Goal: Information Seeking & Learning: Learn about a topic

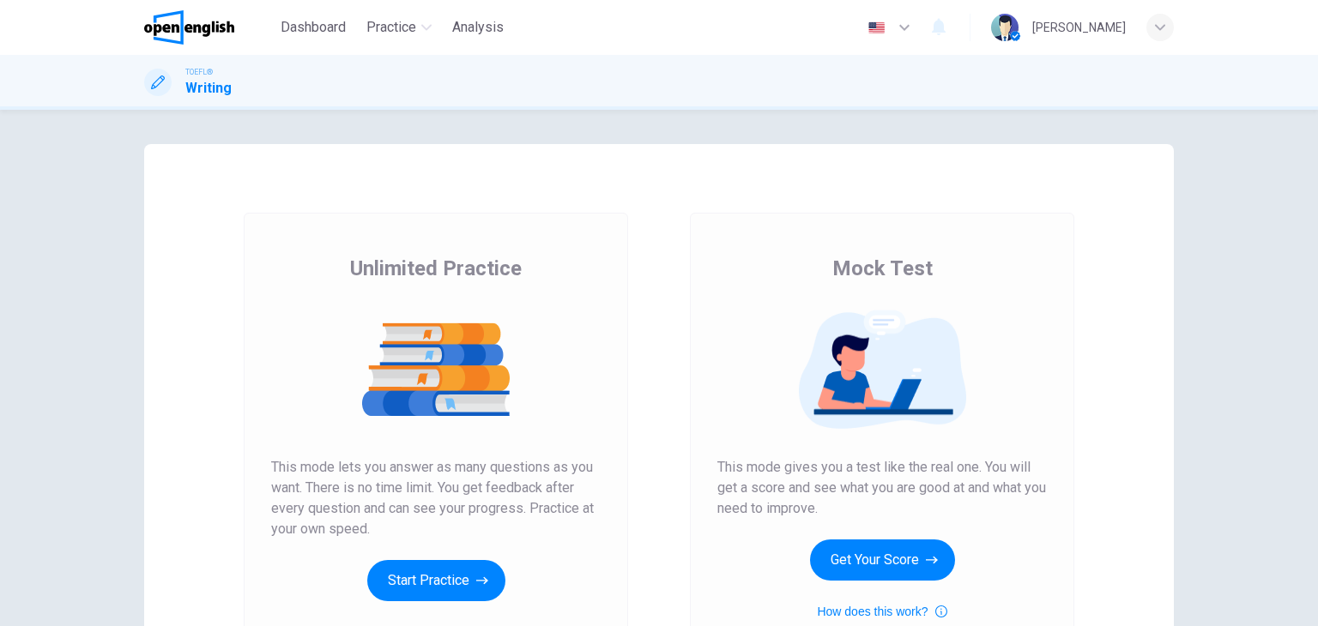
click at [416, 548] on div "Unlimited Practice This mode lets you answer as many questions as you want. The…" at bounding box center [435, 428] width 329 height 347
click at [862, 446] on div "Mock Test This mode gives you a test like the real one. You will get a score an…" at bounding box center [881, 438] width 329 height 367
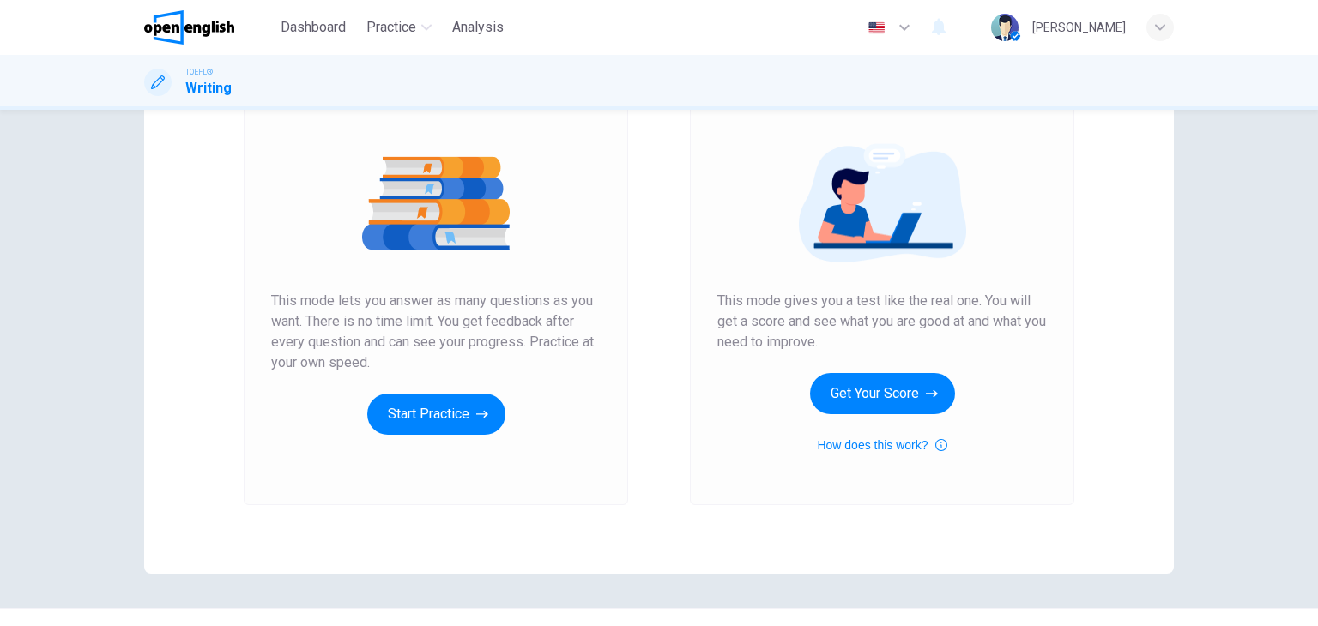
scroll to position [172, 0]
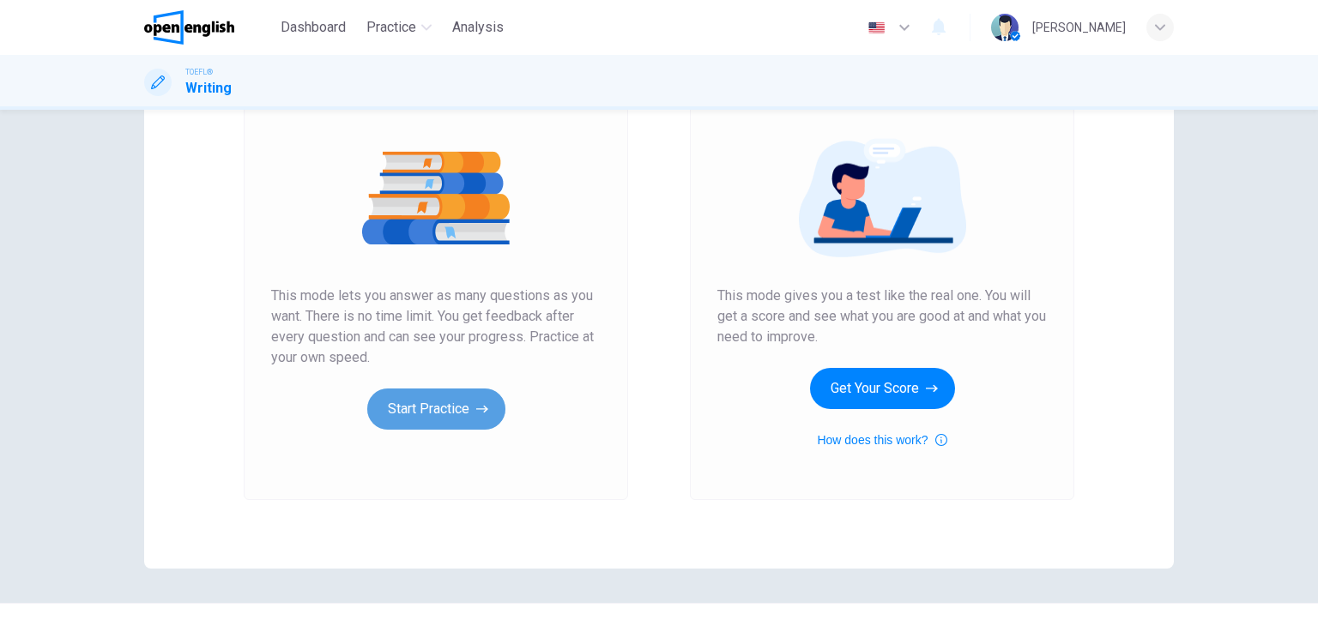
click at [458, 401] on button "Start Practice" at bounding box center [436, 409] width 138 height 41
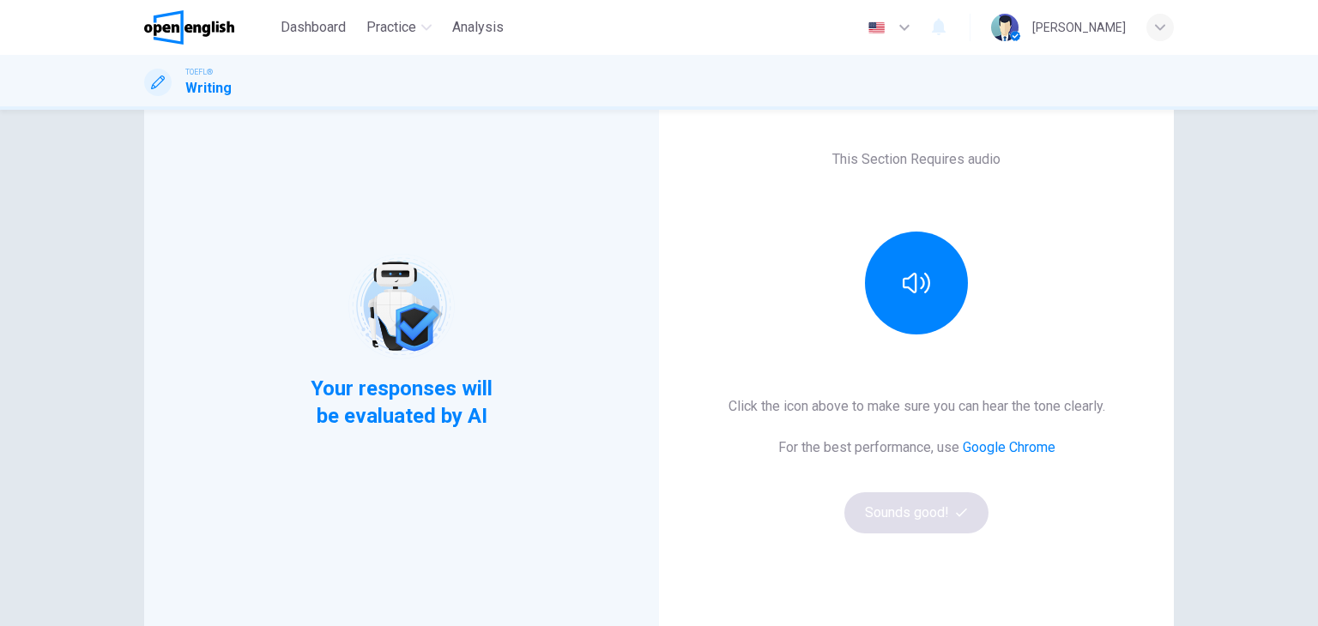
scroll to position [103, 0]
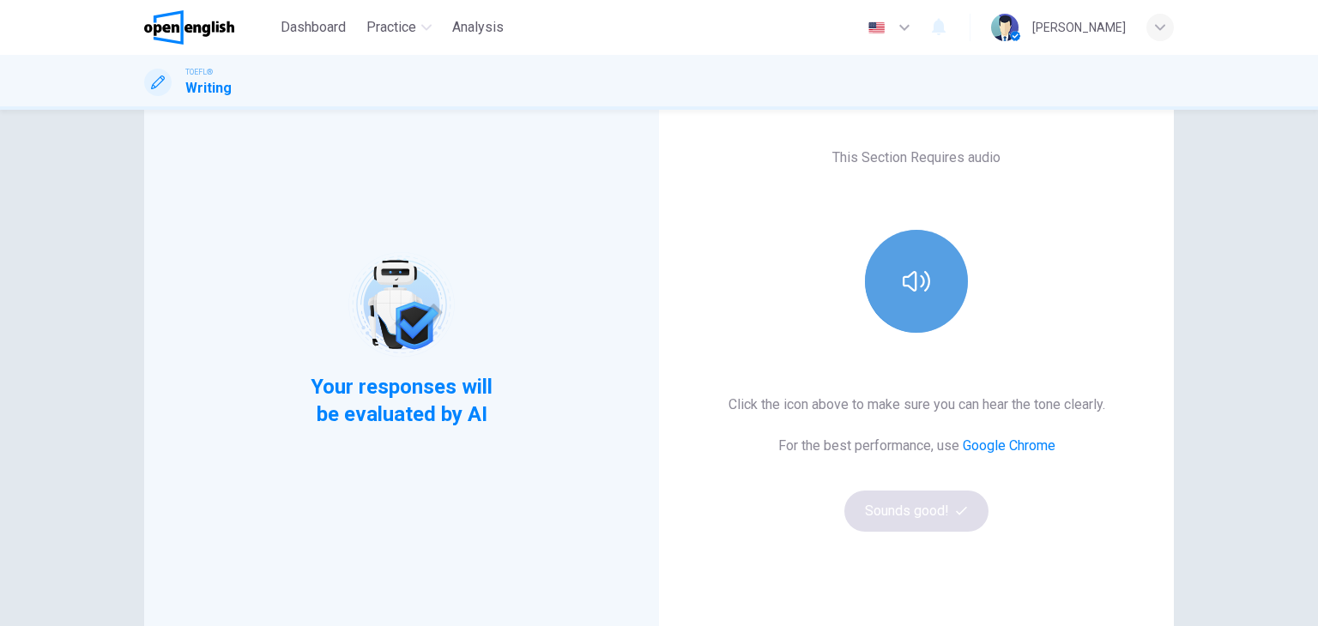
click at [892, 300] on button "button" at bounding box center [916, 281] width 103 height 103
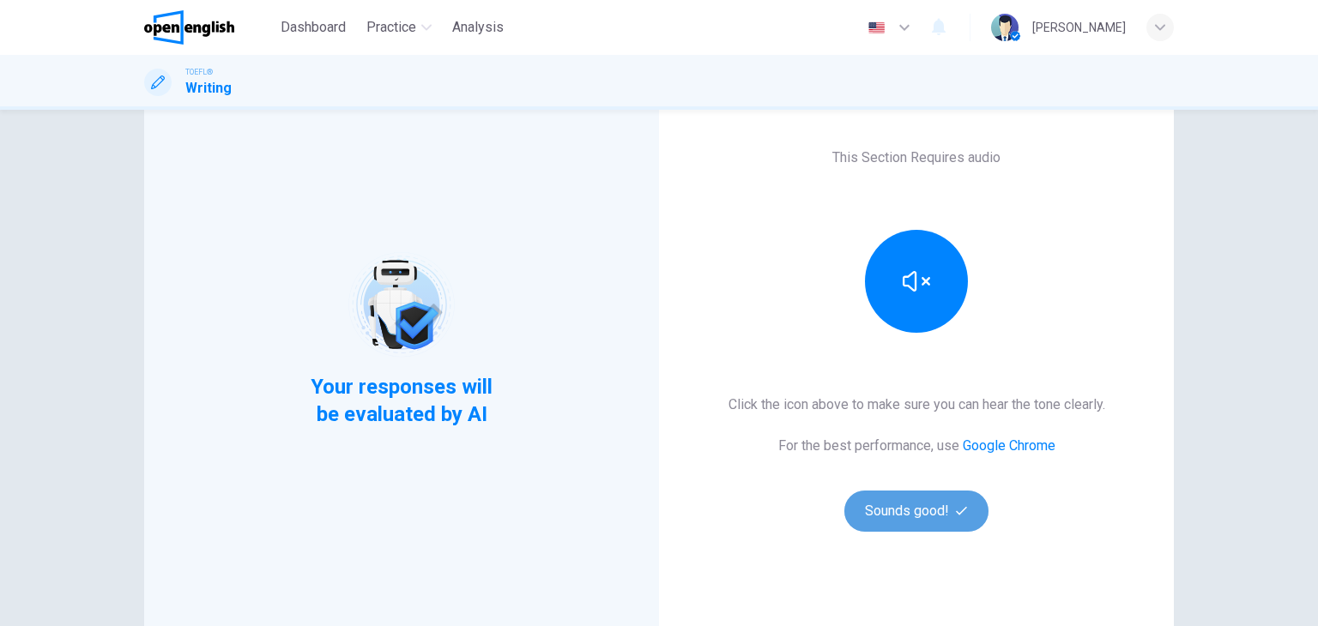
click at [905, 514] on button "Sounds good!" at bounding box center [916, 511] width 144 height 41
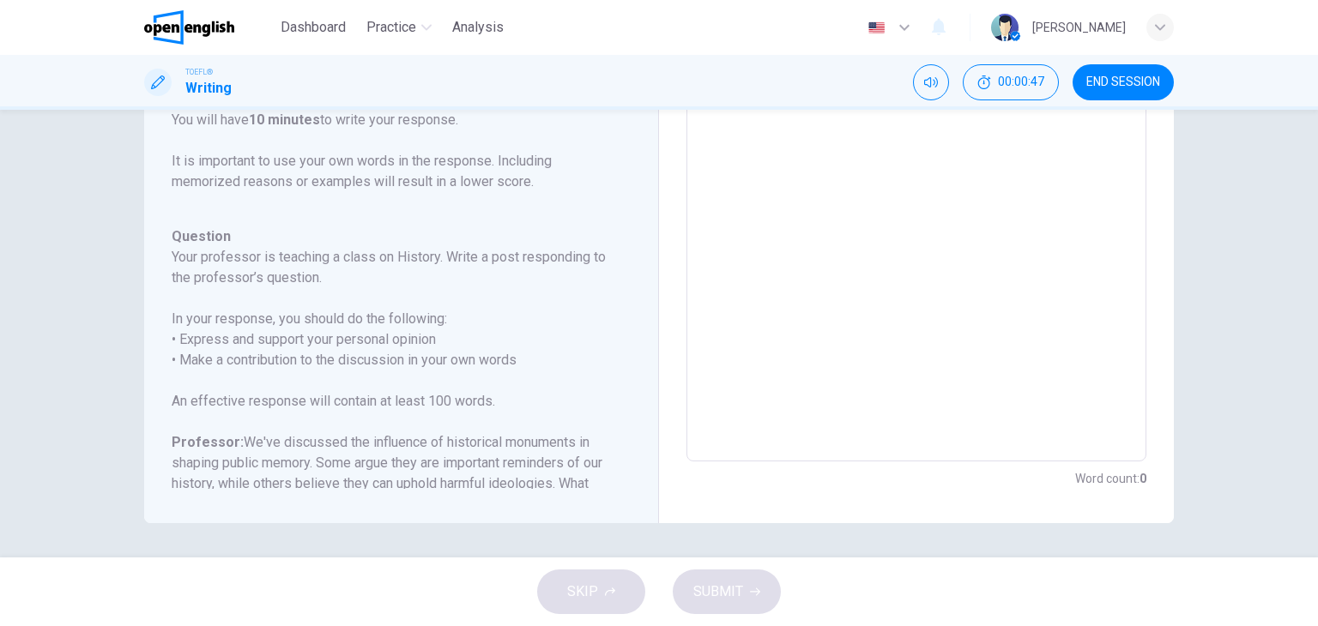
scroll to position [281, 0]
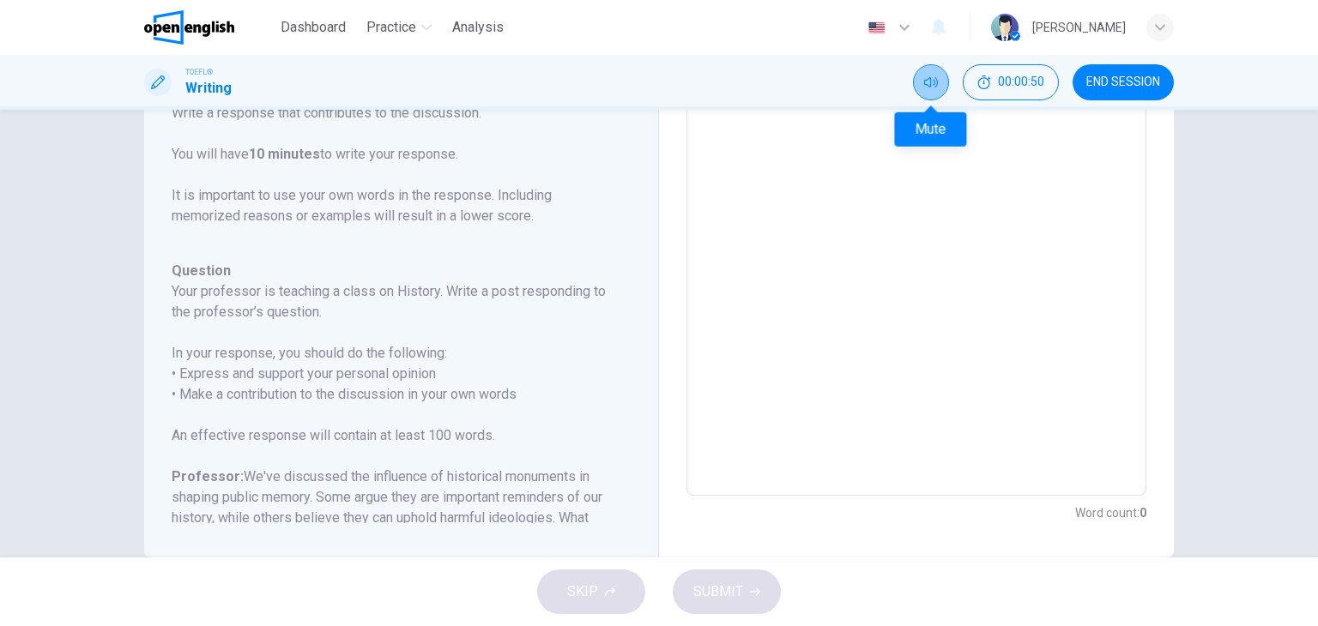
click at [933, 92] on button "Mute" at bounding box center [931, 82] width 36 height 36
click at [933, 92] on button "Unmute" at bounding box center [931, 82] width 36 height 36
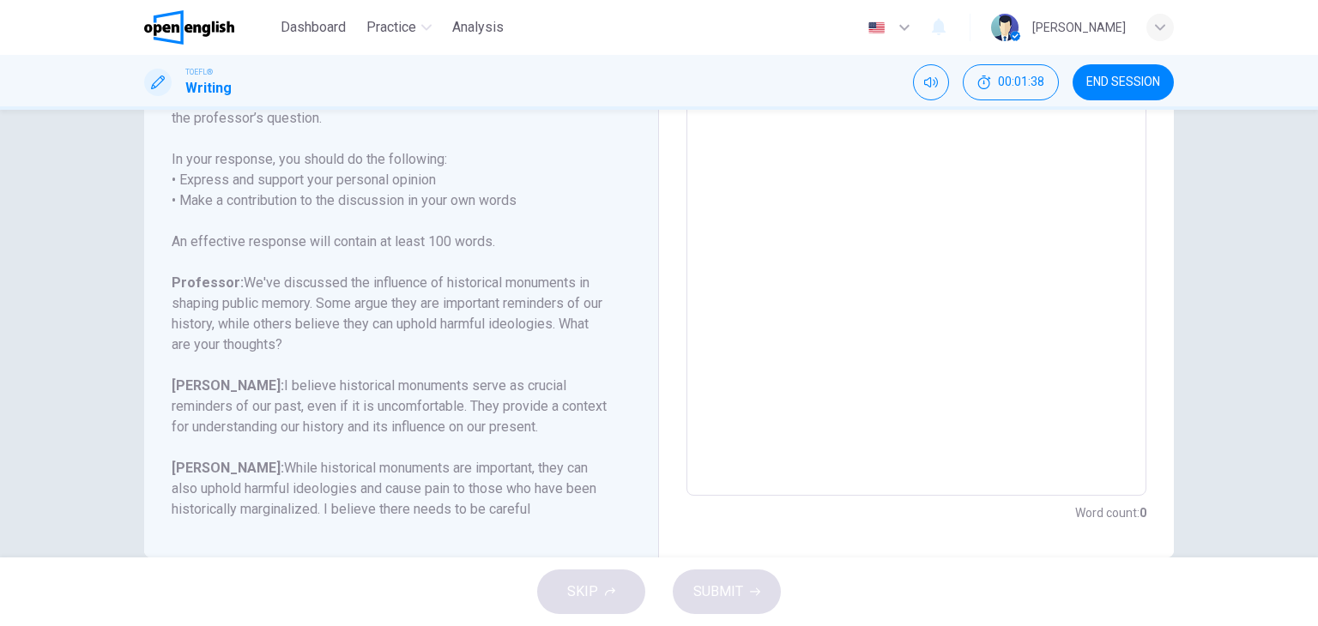
scroll to position [210, 0]
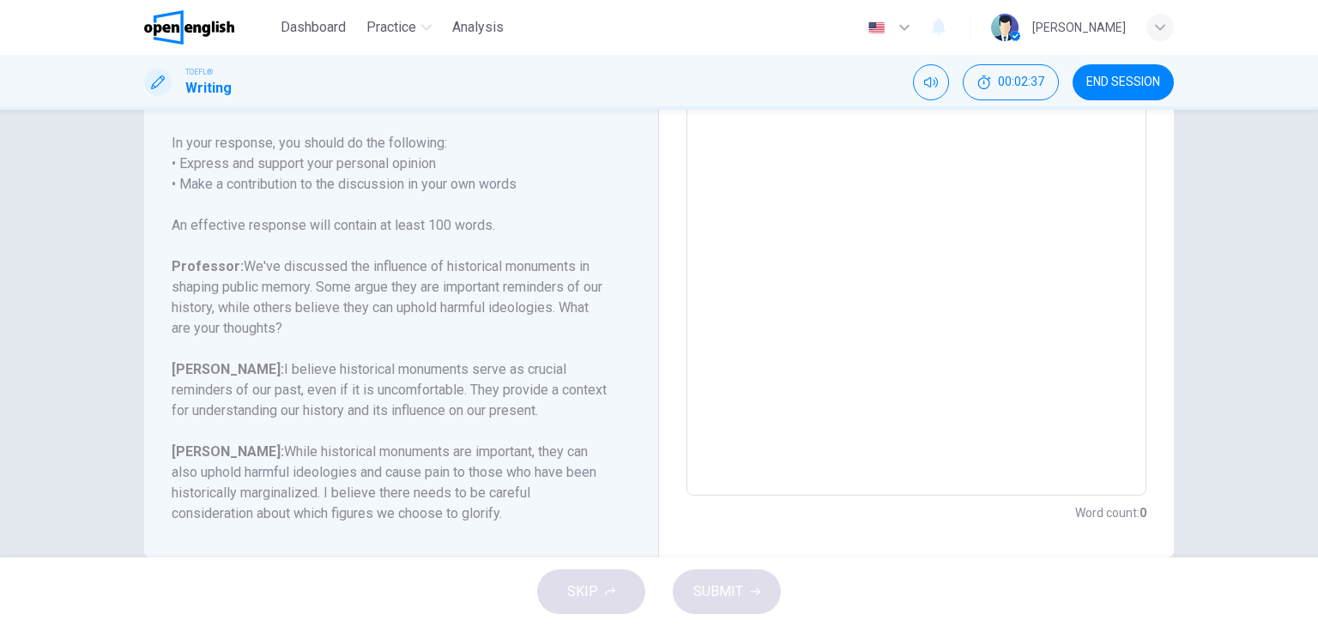
click at [1020, 320] on textarea at bounding box center [916, 209] width 436 height 545
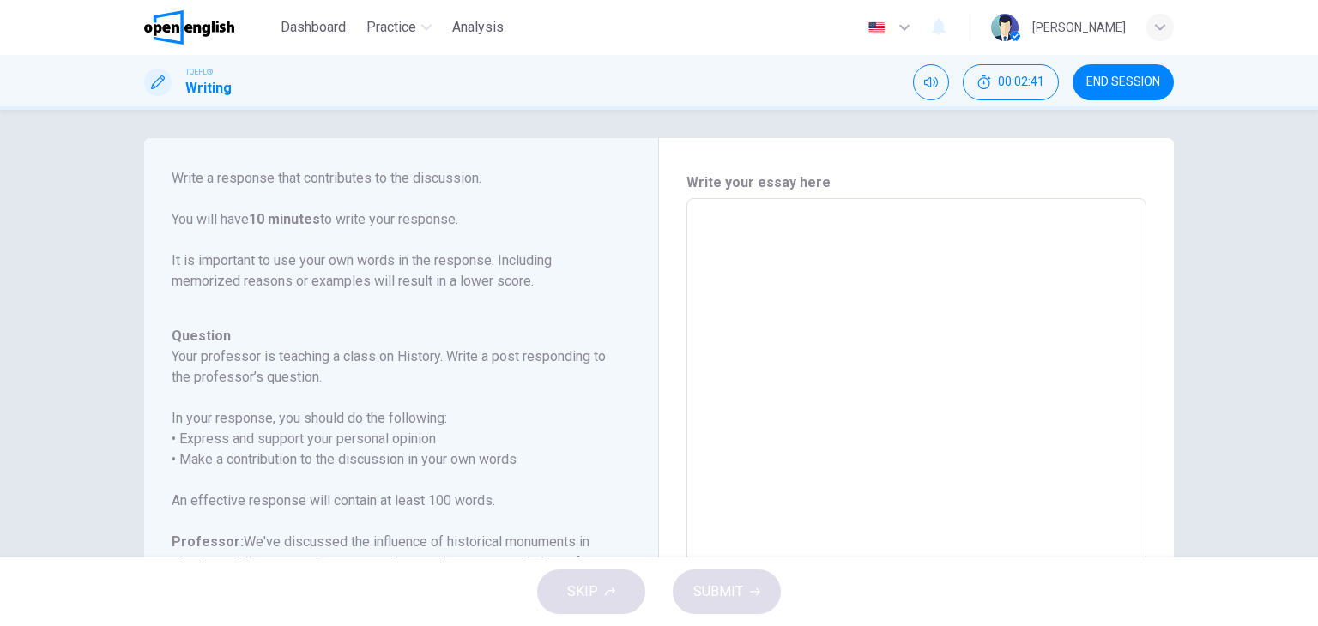
scroll to position [0, 0]
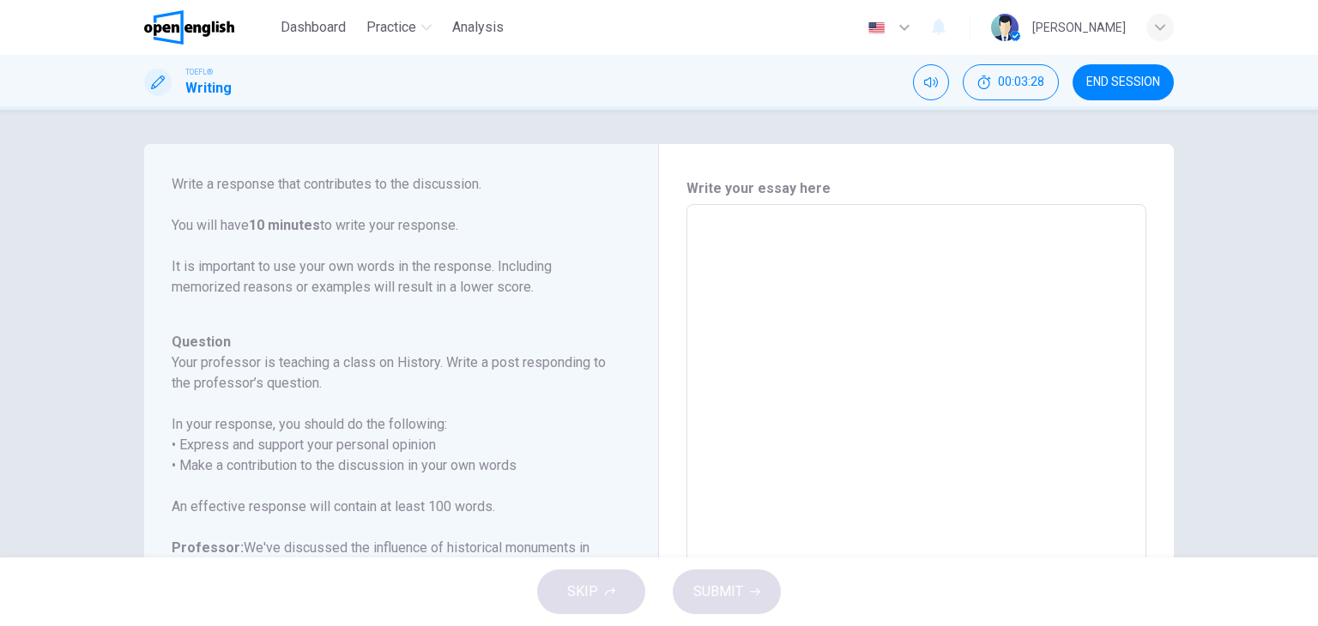
click at [640, 221] on div "Question 1 Question Type : Writing for an Academic Discussion Directions For th…" at bounding box center [401, 491] width 515 height 695
click at [638, 221] on div "Question 1 Question Type : Writing for an Academic Discussion Directions For th…" at bounding box center [401, 491] width 515 height 695
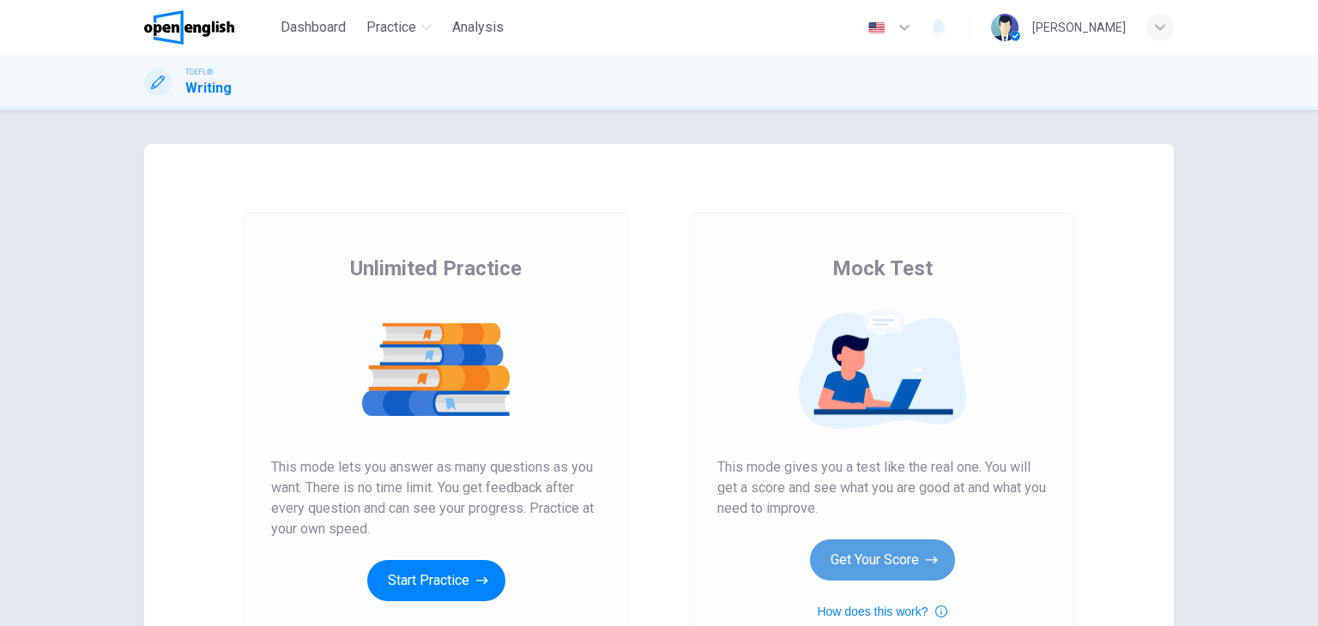
click at [882, 552] on button "Get Your Score" at bounding box center [882, 560] width 145 height 41
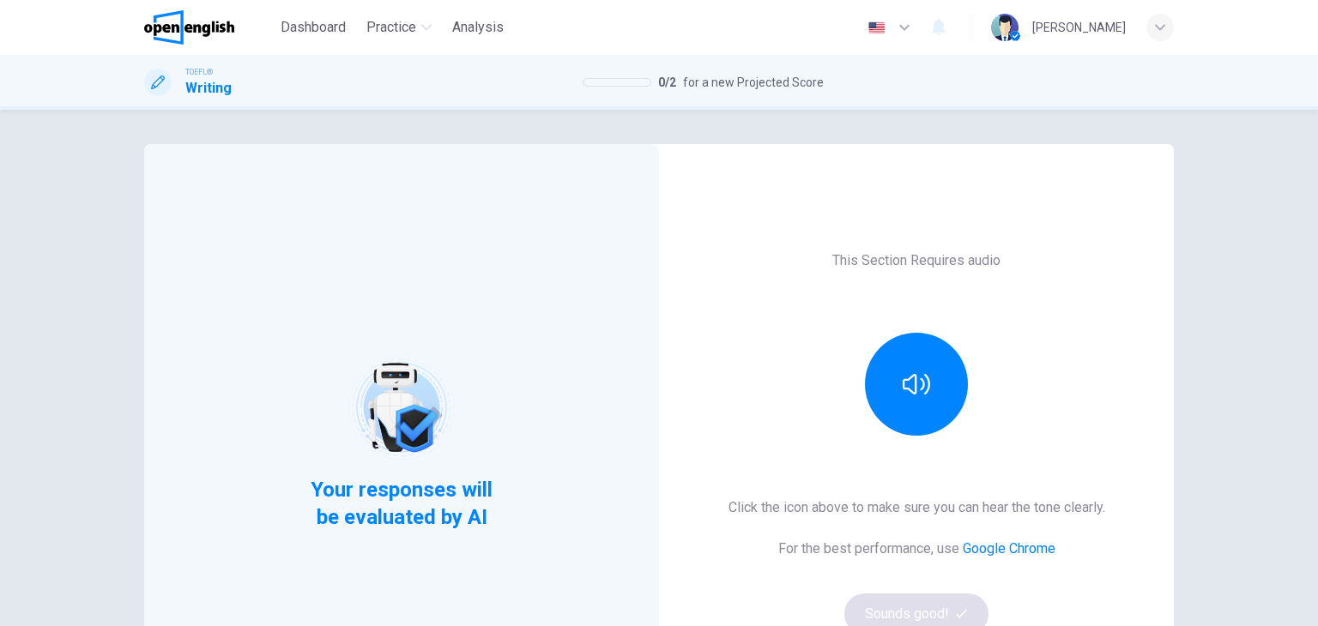
click at [432, 416] on img at bounding box center [401, 407] width 109 height 109
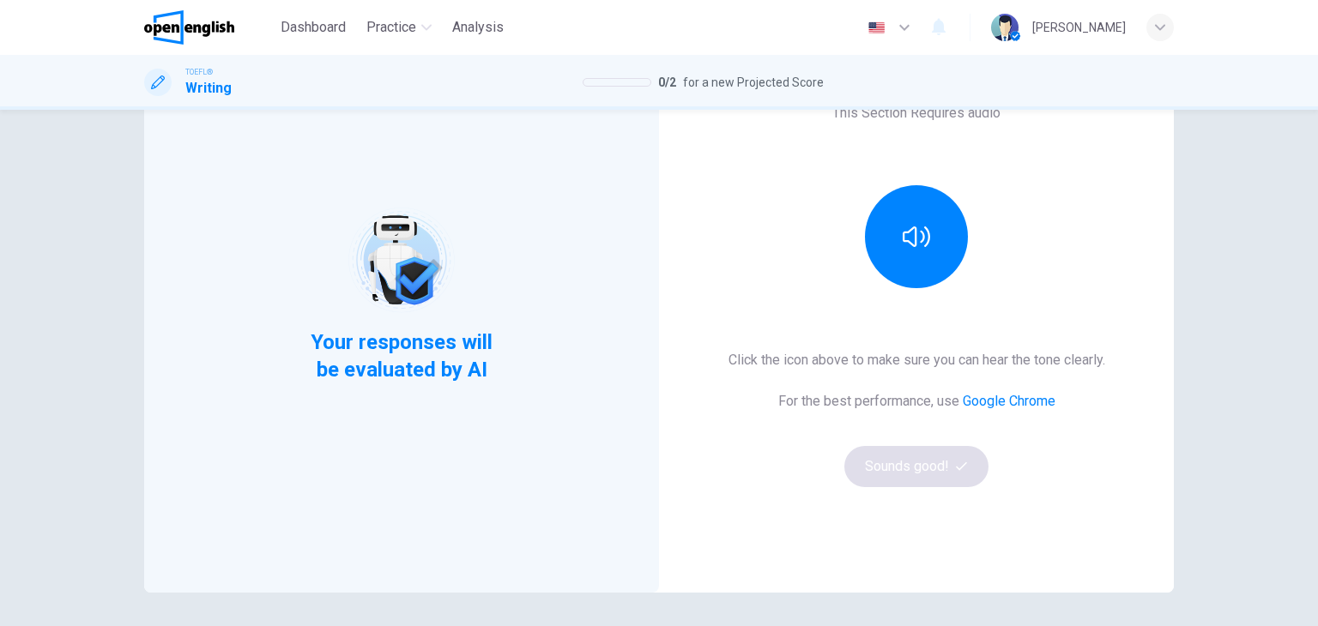
scroll to position [172, 0]
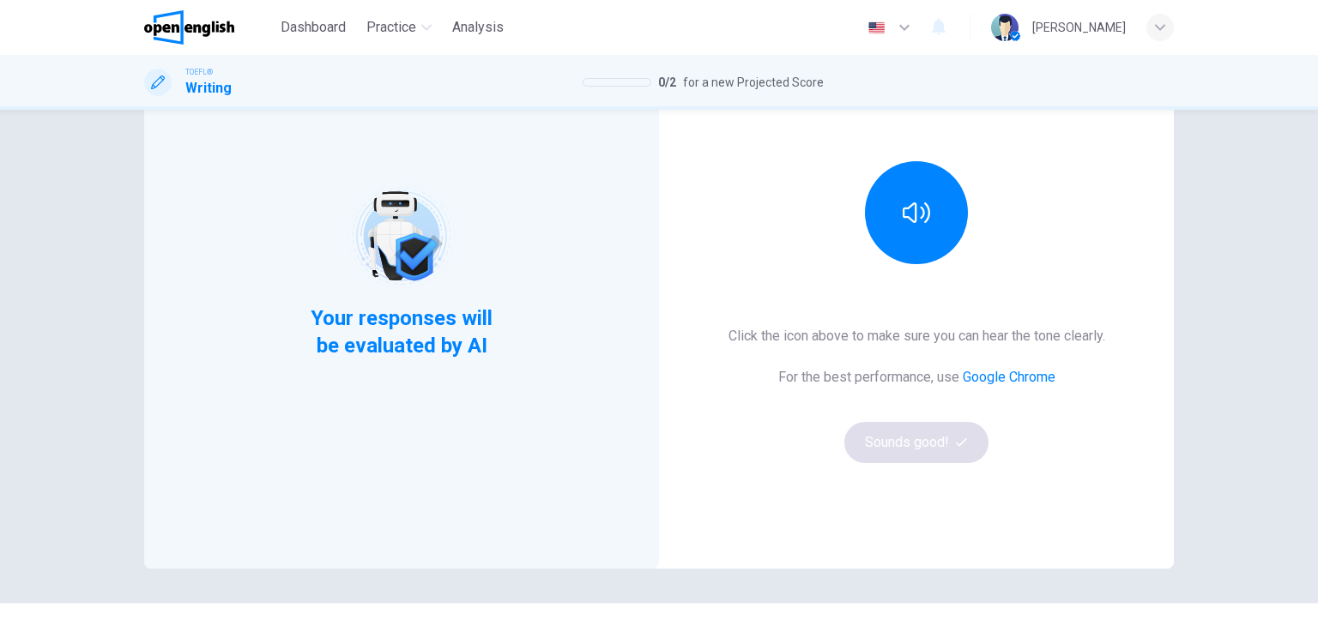
click at [964, 236] on div at bounding box center [916, 212] width 185 height 103
click at [925, 234] on button "button" at bounding box center [916, 212] width 103 height 103
click at [885, 446] on button "Sounds good!" at bounding box center [916, 442] width 144 height 41
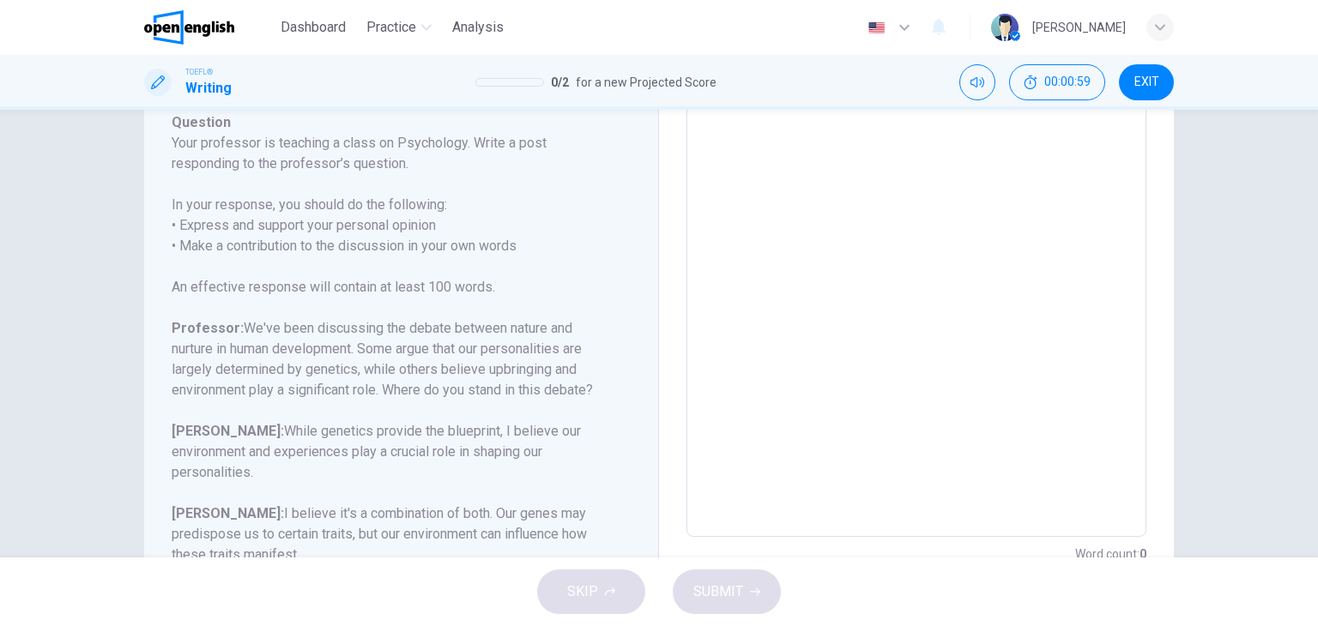
scroll to position [316, 0]
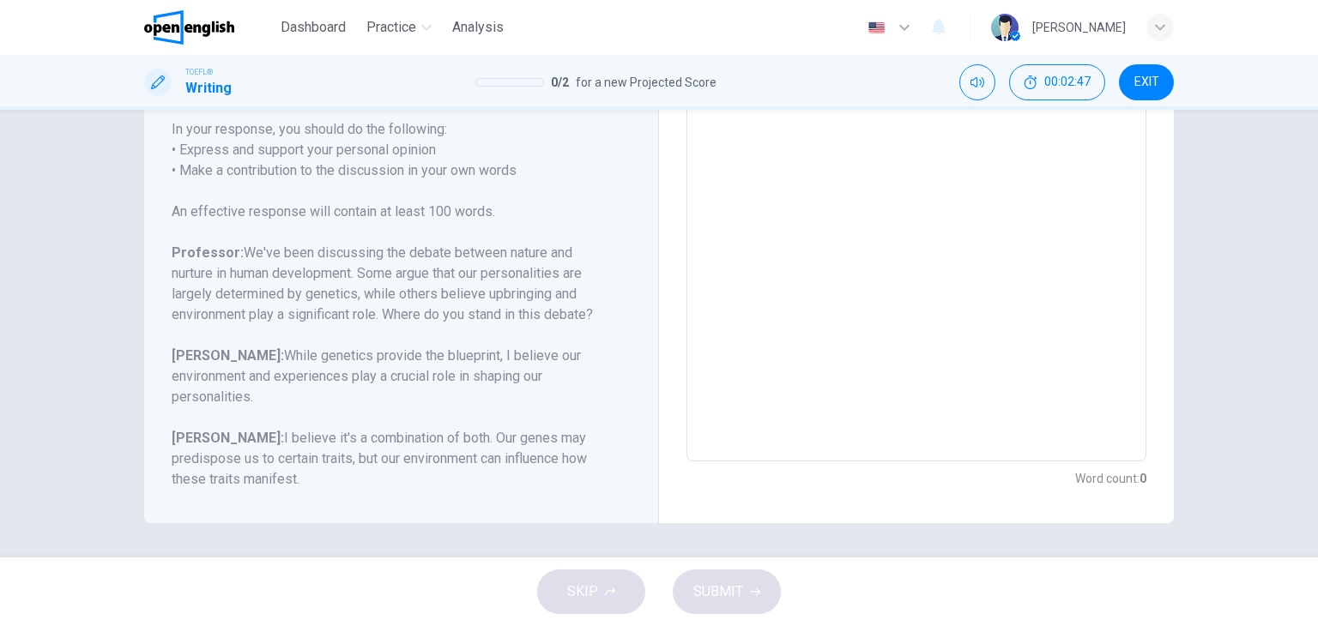
click at [952, 337] on textarea at bounding box center [916, 175] width 436 height 545
type textarea "*"
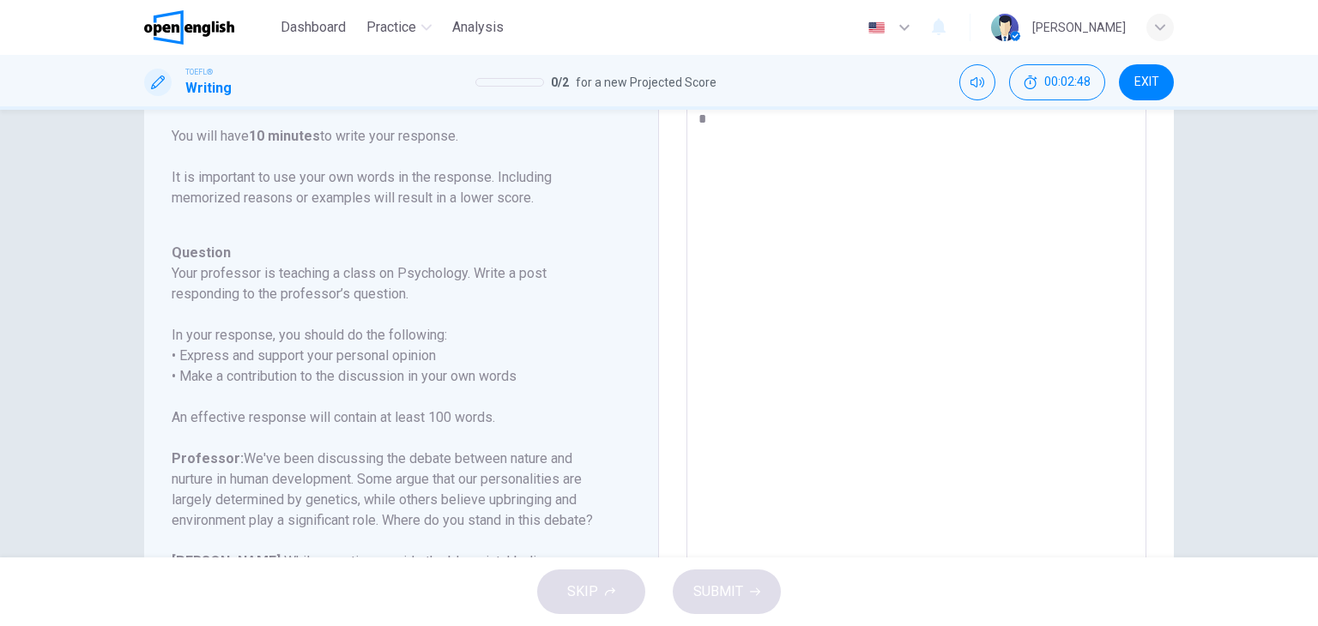
type textarea "**"
type textarea "*"
type textarea "***"
type textarea "*"
type textarea "****"
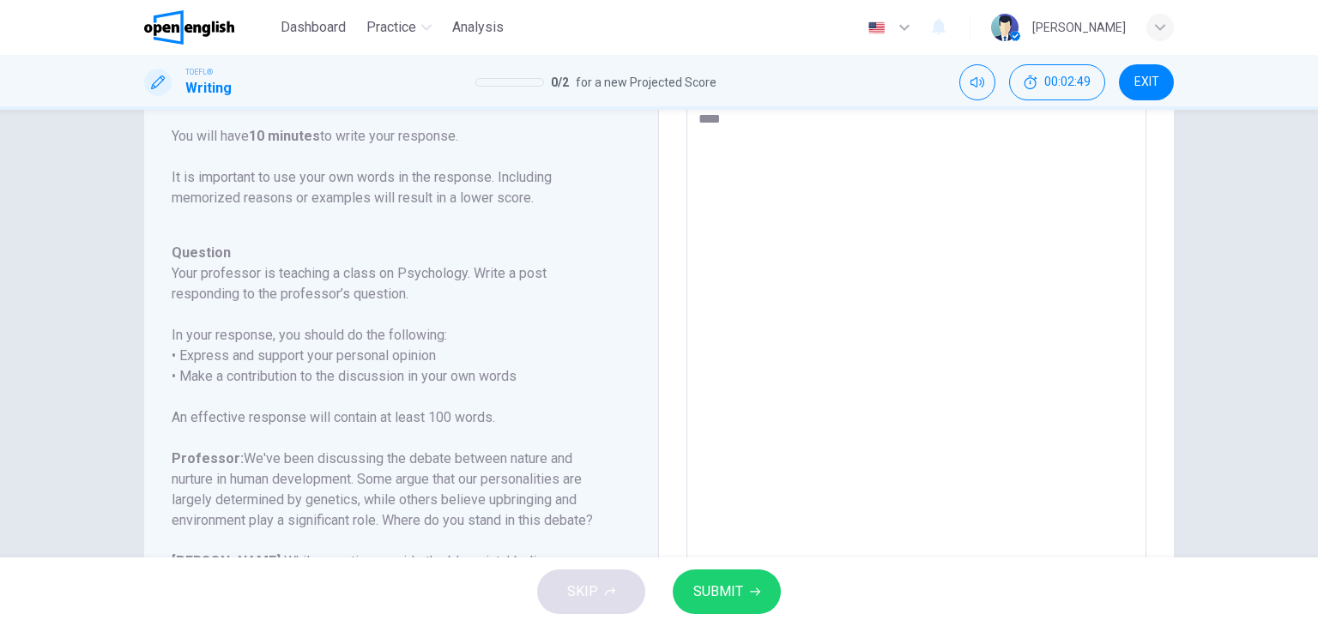
type textarea "*"
type textarea "****"
click at [748, 608] on button "SUBMIT" at bounding box center [727, 592] width 108 height 45
type textarea "*"
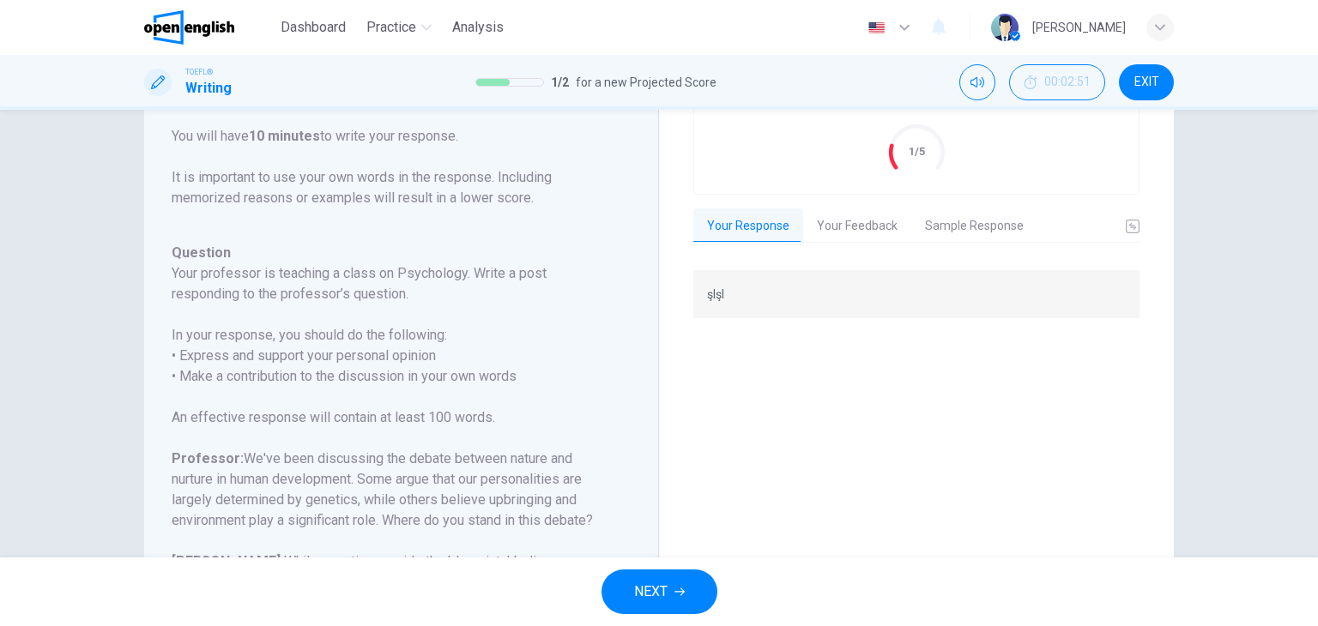
click at [1152, 345] on div "Evaluation Grade 1/5 Your Response Your Feedback Sample Response şlşl Translate…" at bounding box center [916, 381] width 515 height 695
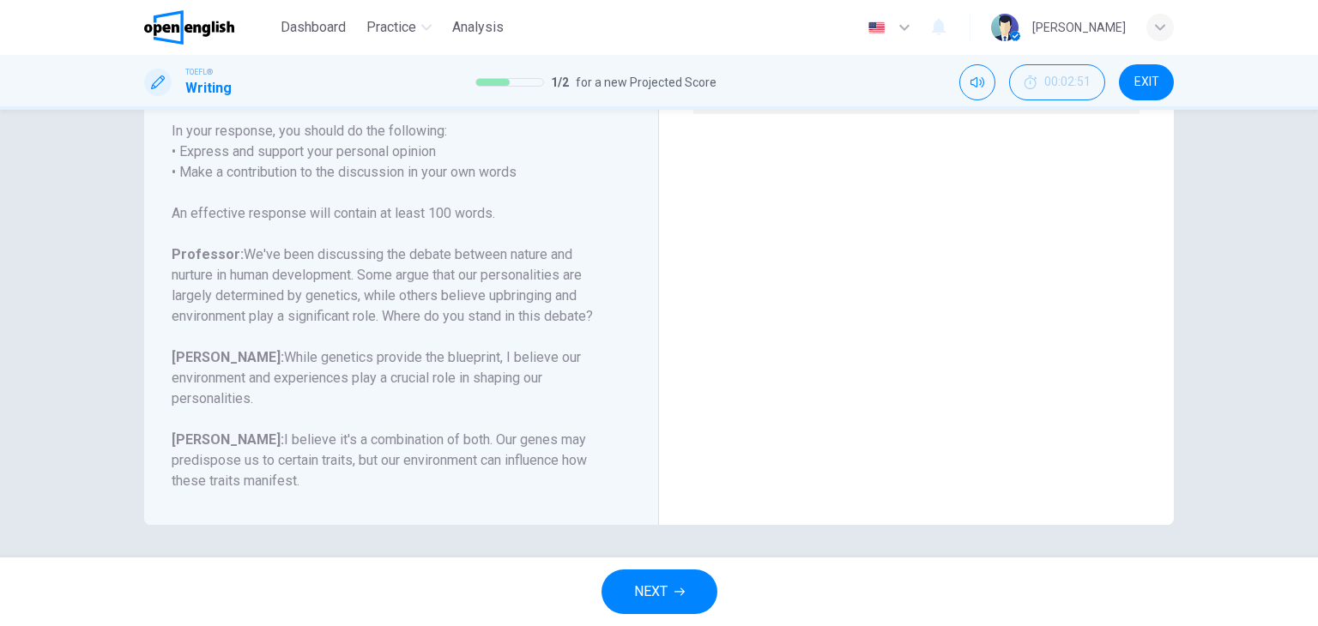
scroll to position [316, 0]
click at [673, 593] on button "NEXT" at bounding box center [659, 592] width 116 height 45
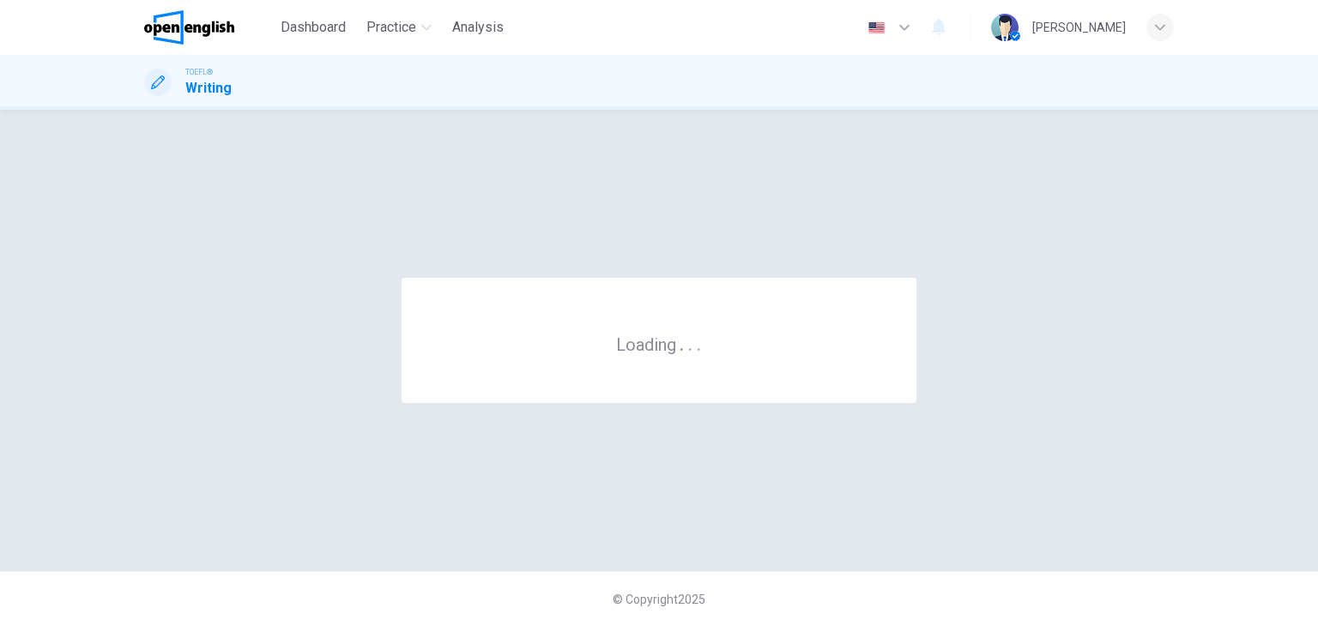
scroll to position [0, 0]
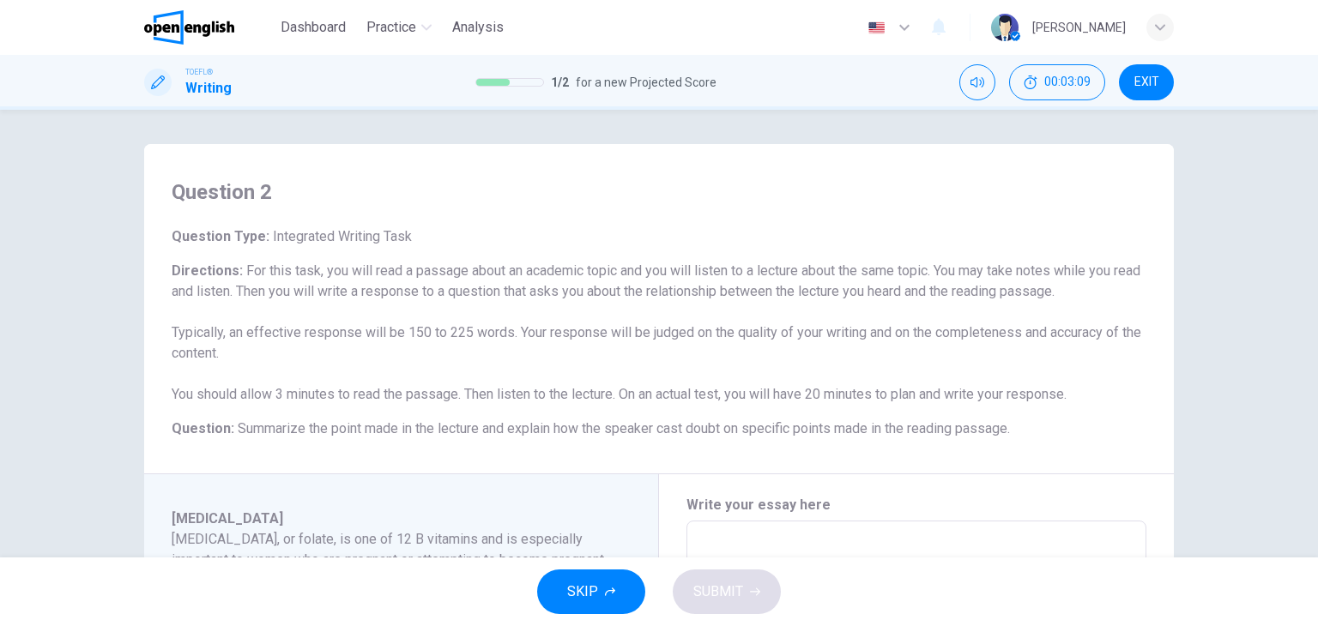
click at [495, 431] on span "Summarize the point made in the lecture and explain how the speaker cast doubt …" at bounding box center [624, 428] width 772 height 16
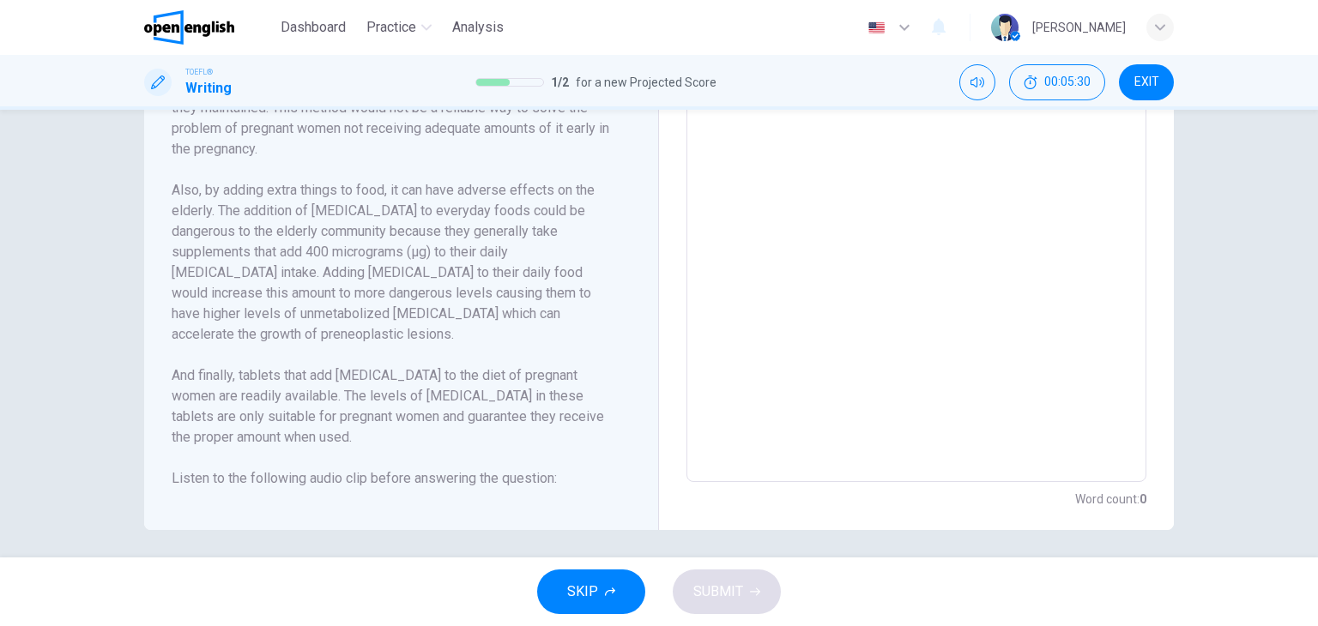
scroll to position [534, 0]
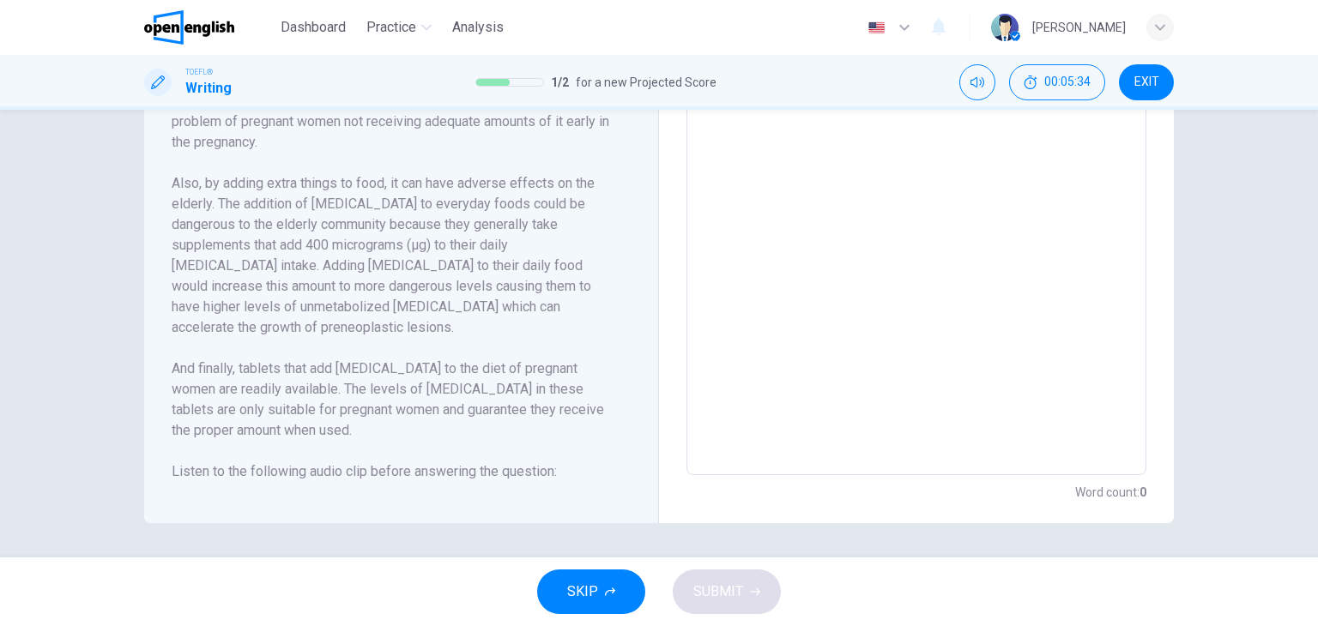
click at [185, 506] on icon "button" at bounding box center [192, 513] width 14 height 14
type input "*"
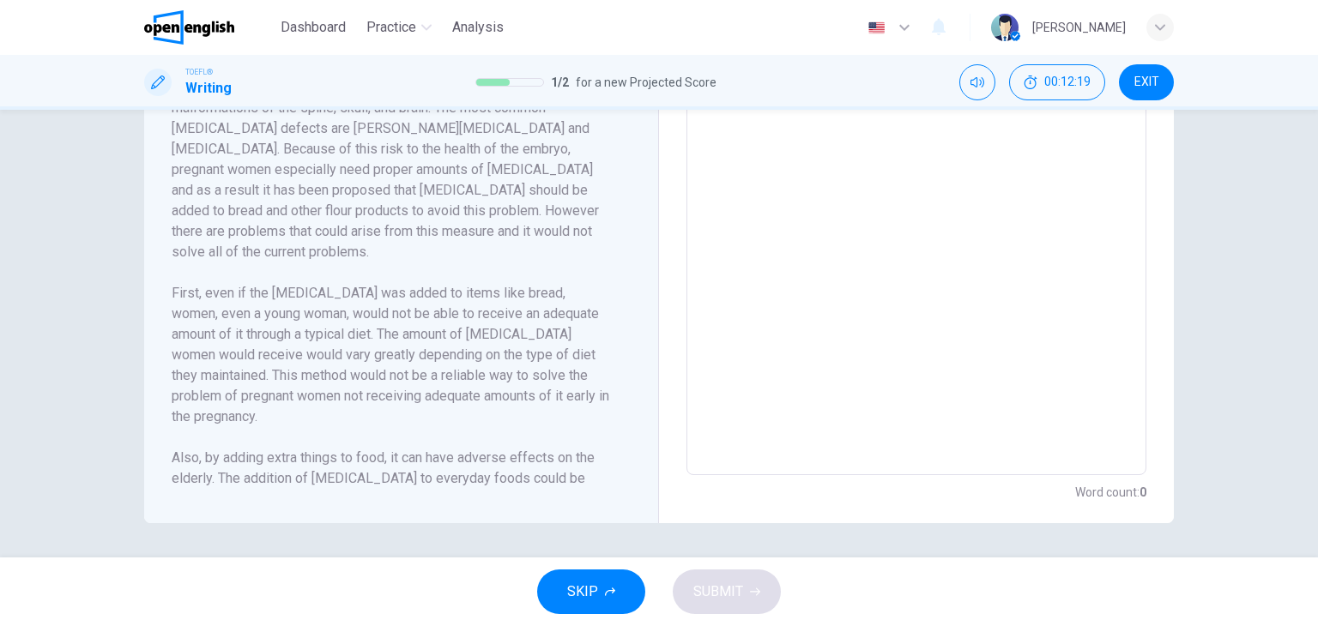
scroll to position [500, 0]
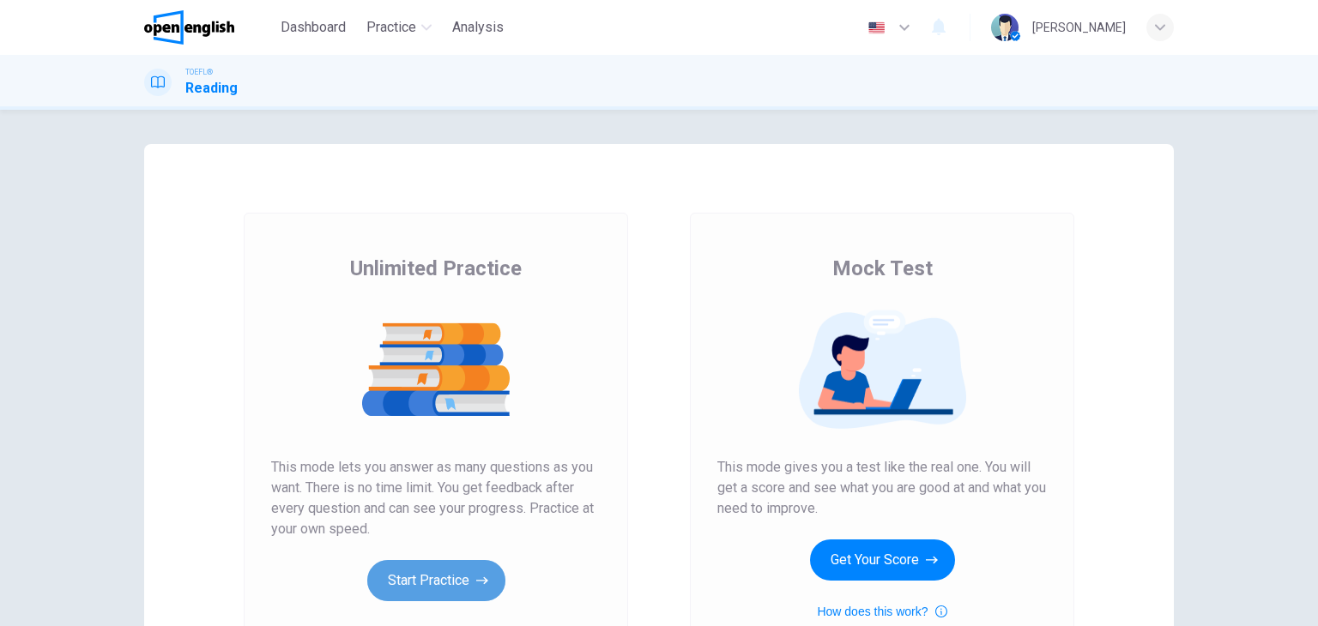
click at [428, 572] on button "Start Practice" at bounding box center [436, 580] width 138 height 41
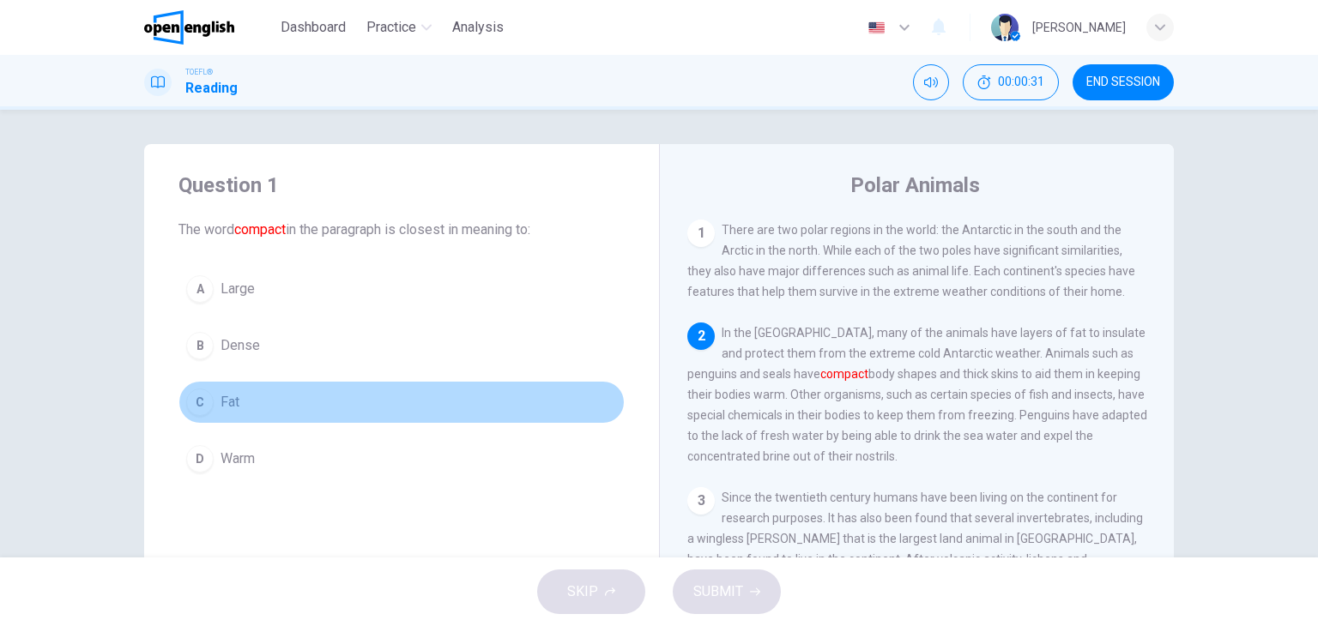
click at [201, 403] on div "C" at bounding box center [199, 402] width 27 height 27
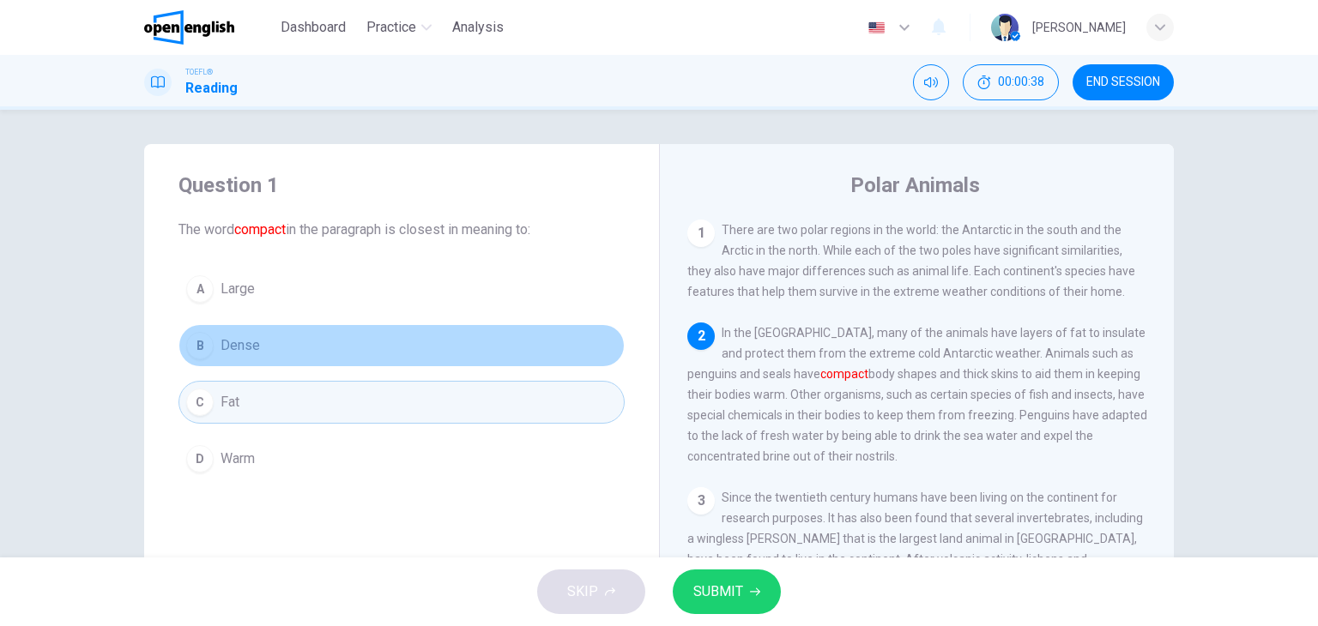
click at [220, 339] on span "Dense" at bounding box center [239, 345] width 39 height 21
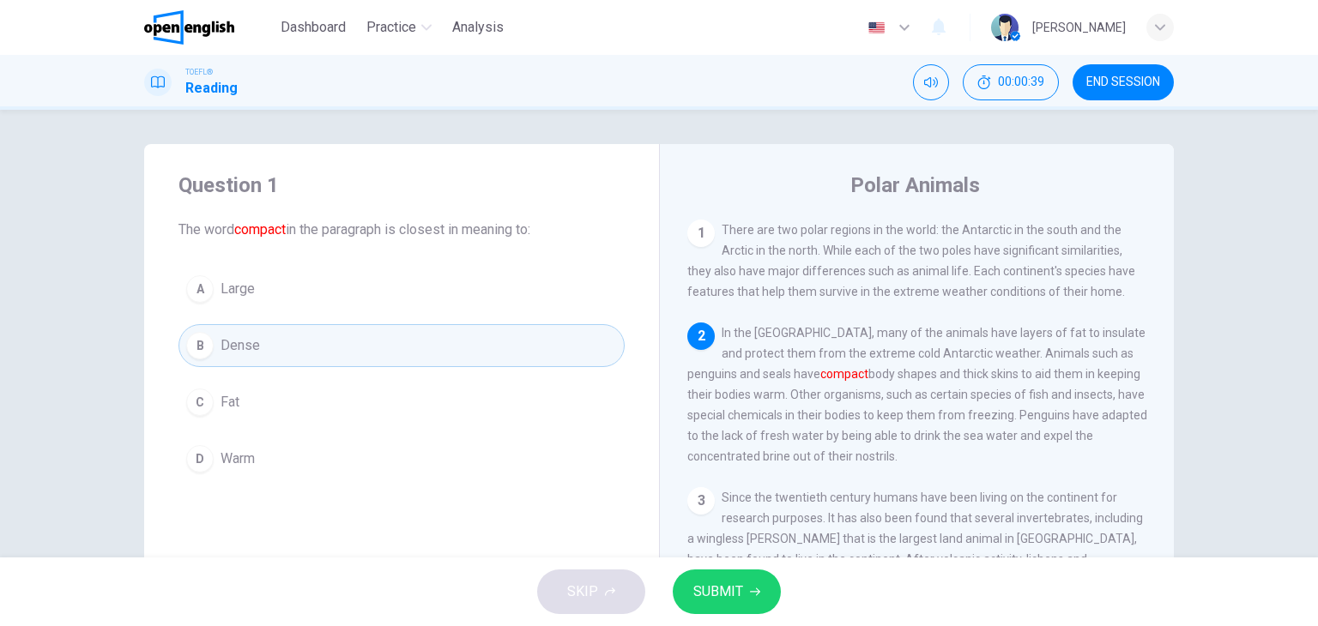
click at [713, 591] on span "SUBMIT" at bounding box center [718, 592] width 50 height 24
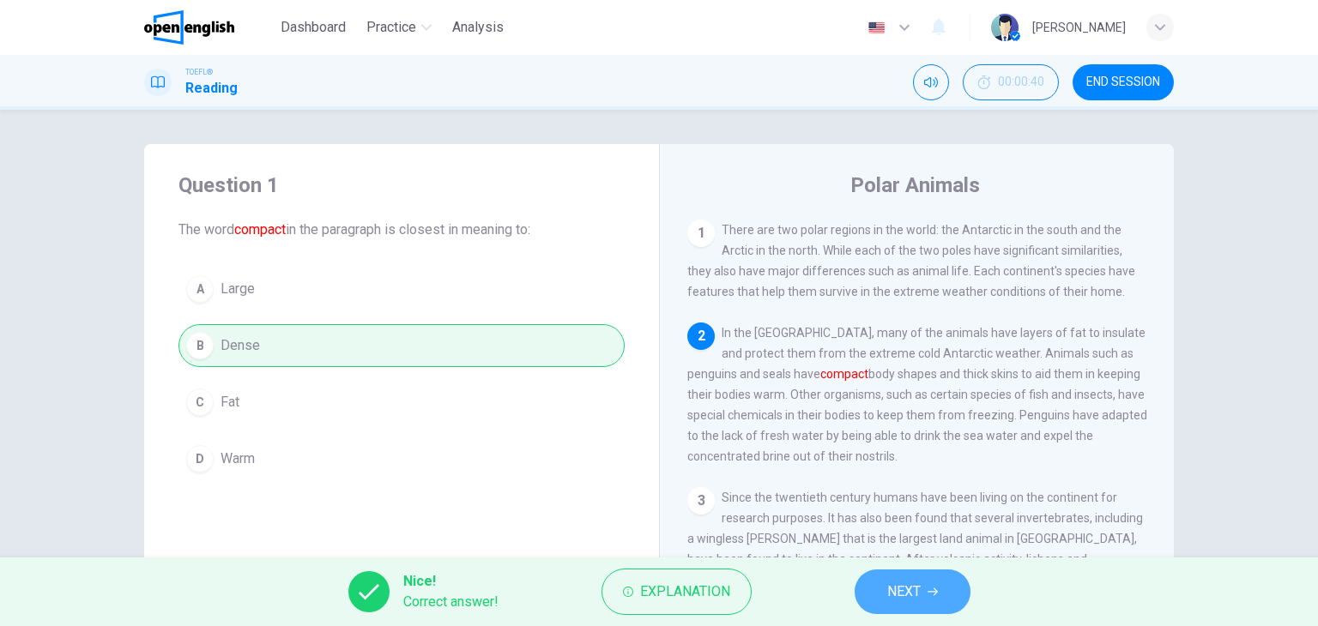
click at [891, 584] on span "NEXT" at bounding box center [903, 592] width 33 height 24
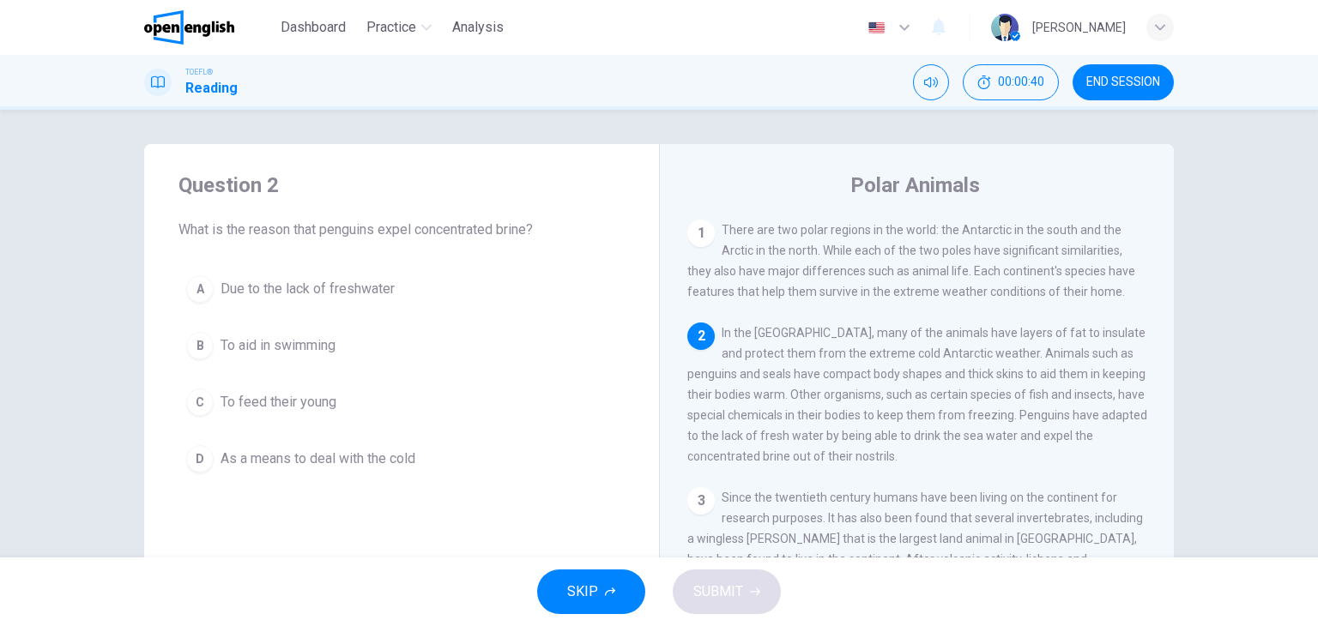
scroll to position [106, 0]
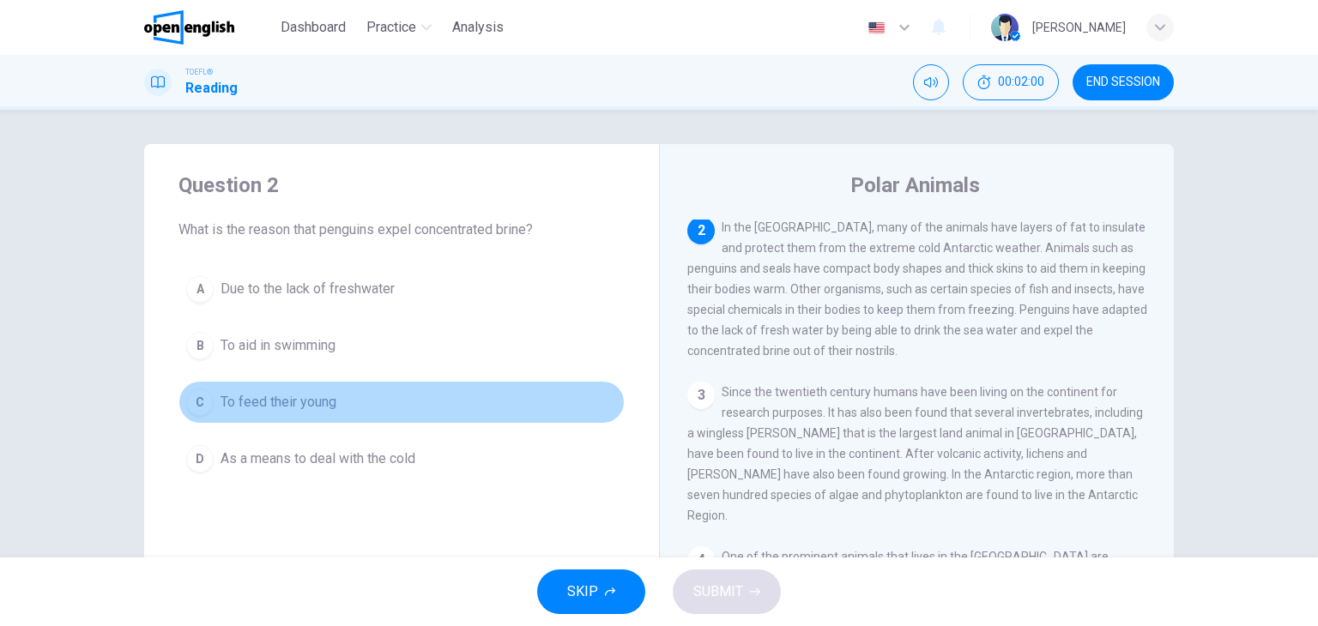
click at [527, 390] on button "C To feed their young" at bounding box center [401, 402] width 446 height 43
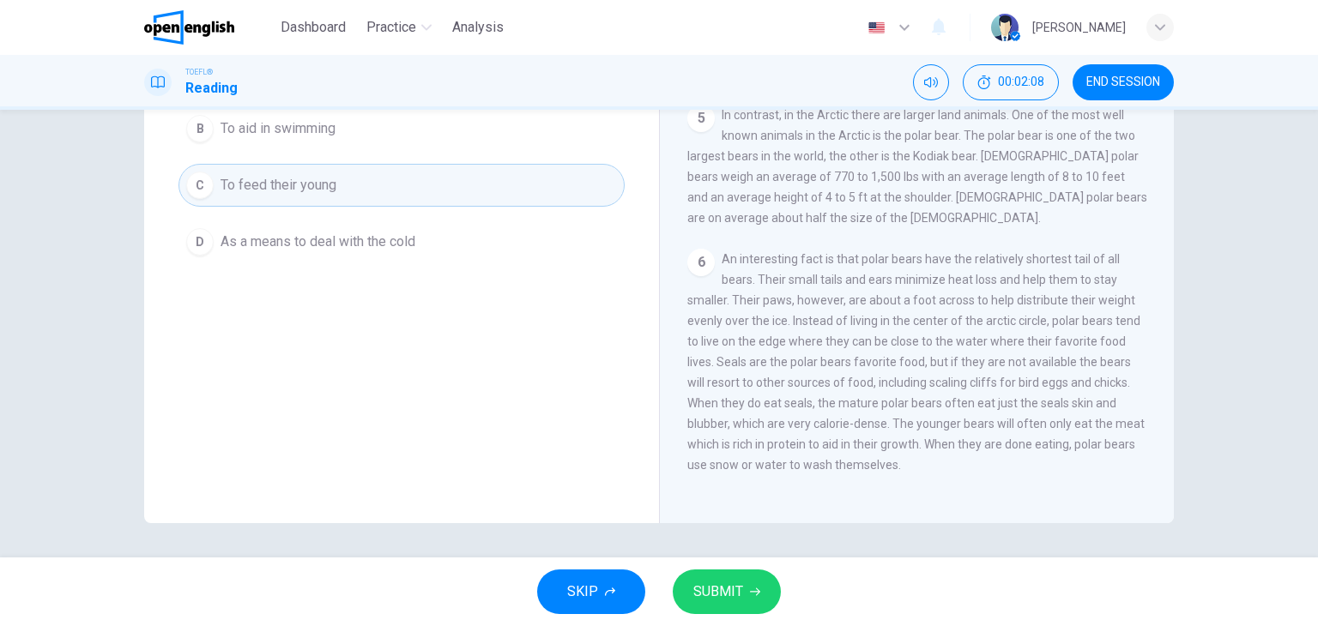
scroll to position [70, 0]
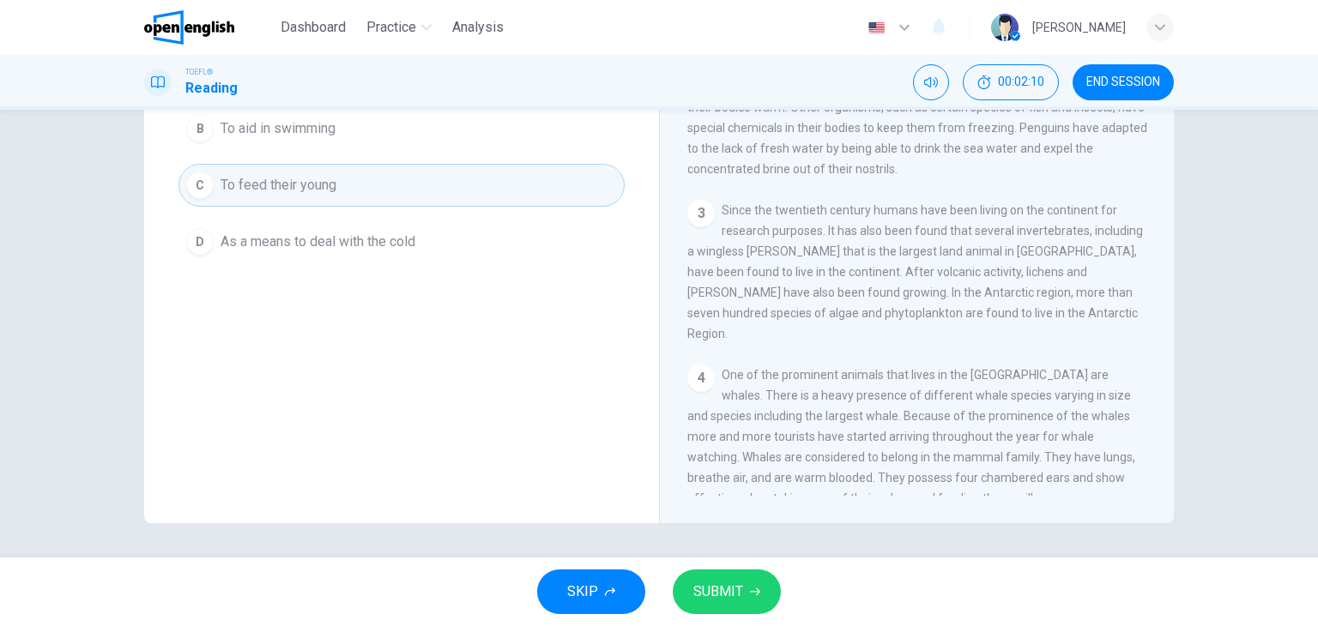
click at [1229, 224] on div "Question 2 What is the reason that penguins expel concentrated brine? A Due to …" at bounding box center [659, 334] width 1318 height 448
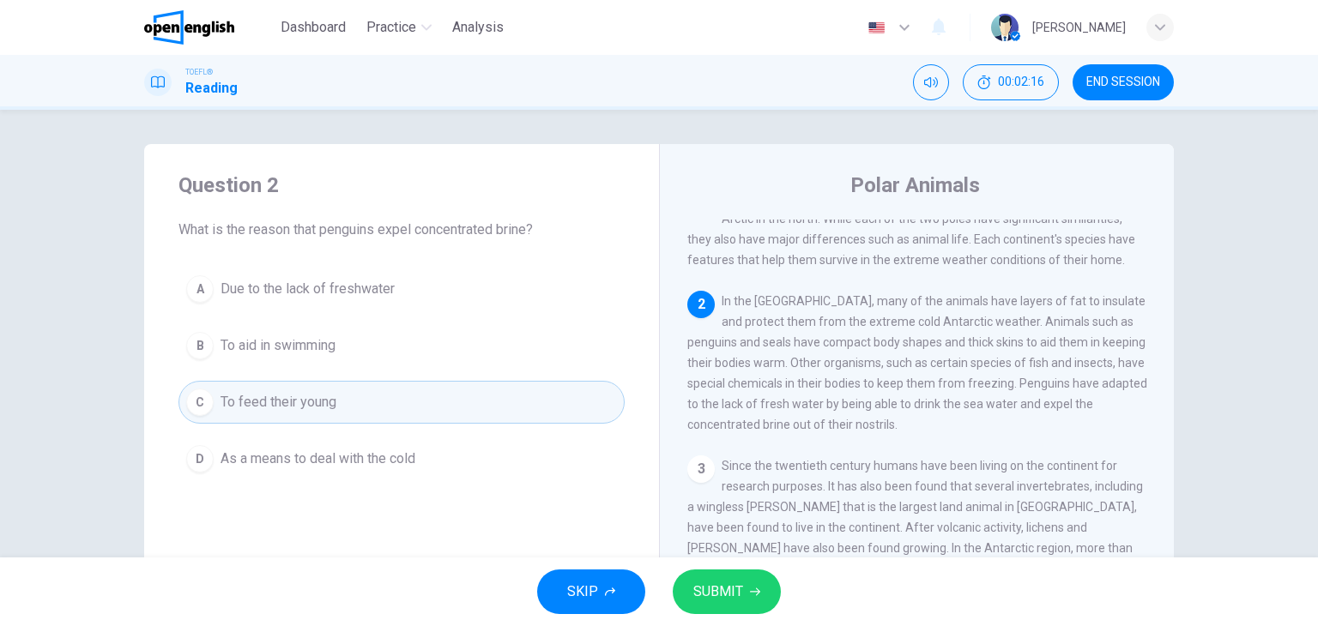
scroll to position [0, 0]
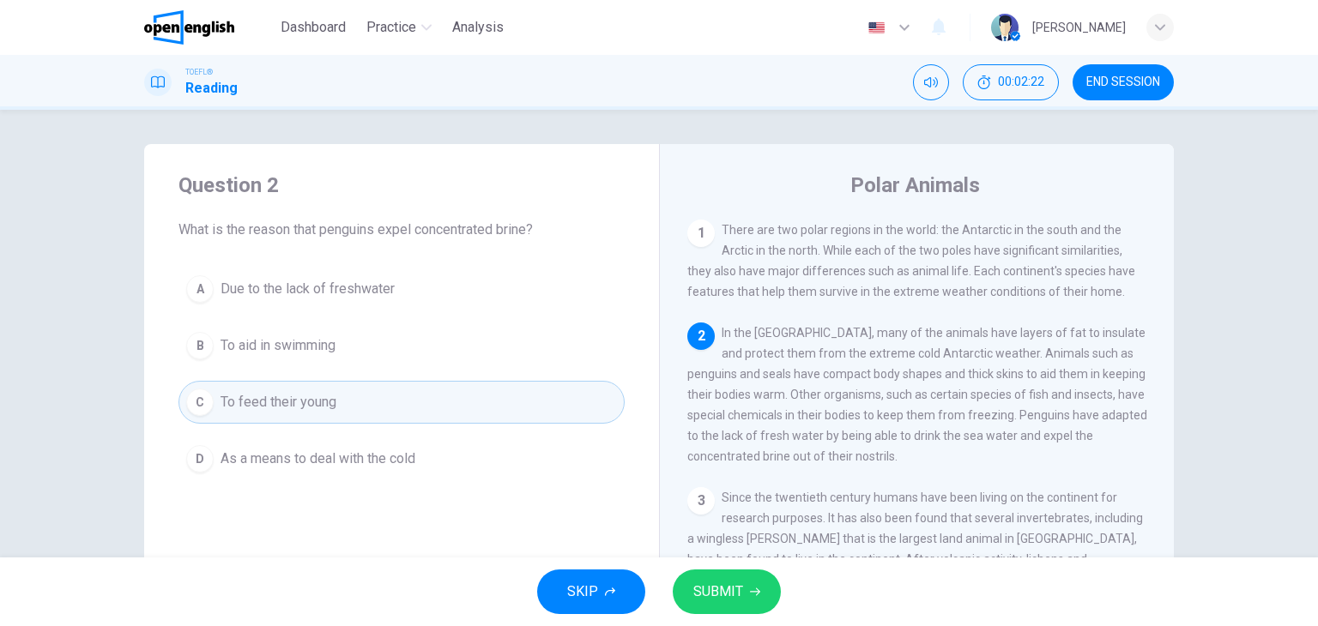
click at [707, 233] on div "1" at bounding box center [700, 233] width 27 height 27
drag, startPoint x: 714, startPoint y: 224, endPoint x: 824, endPoint y: 300, distance: 134.5
click at [824, 300] on div "1 There are two polar regions in the world: the Antarctic in the south and the …" at bounding box center [917, 261] width 460 height 82
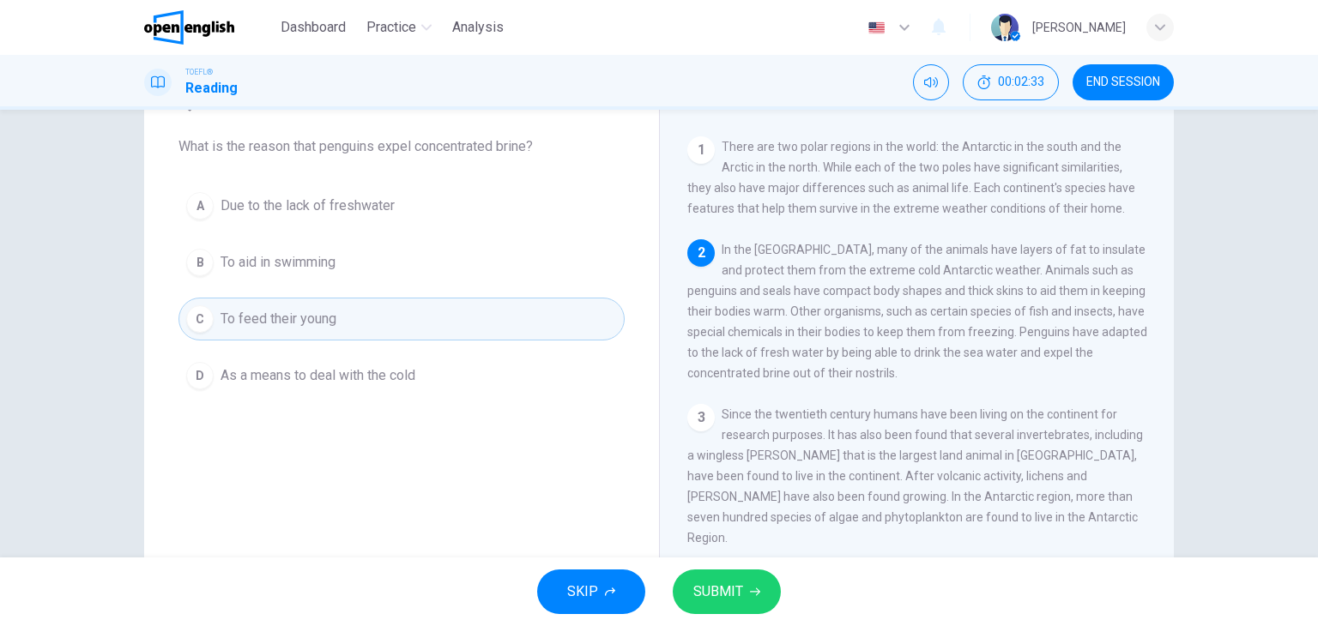
scroll to position [69, 0]
